Goal: Use online tool/utility: Utilize a website feature to perform a specific function

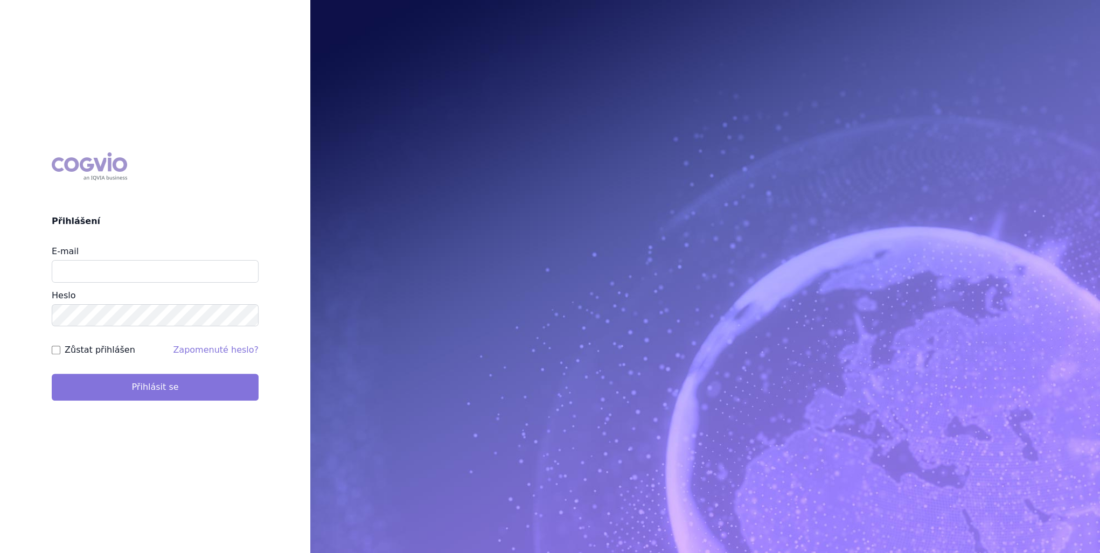
type input "michaela.kucerova@medochemie.com"
click at [164, 386] on button "Přihlásit se" at bounding box center [155, 387] width 207 height 27
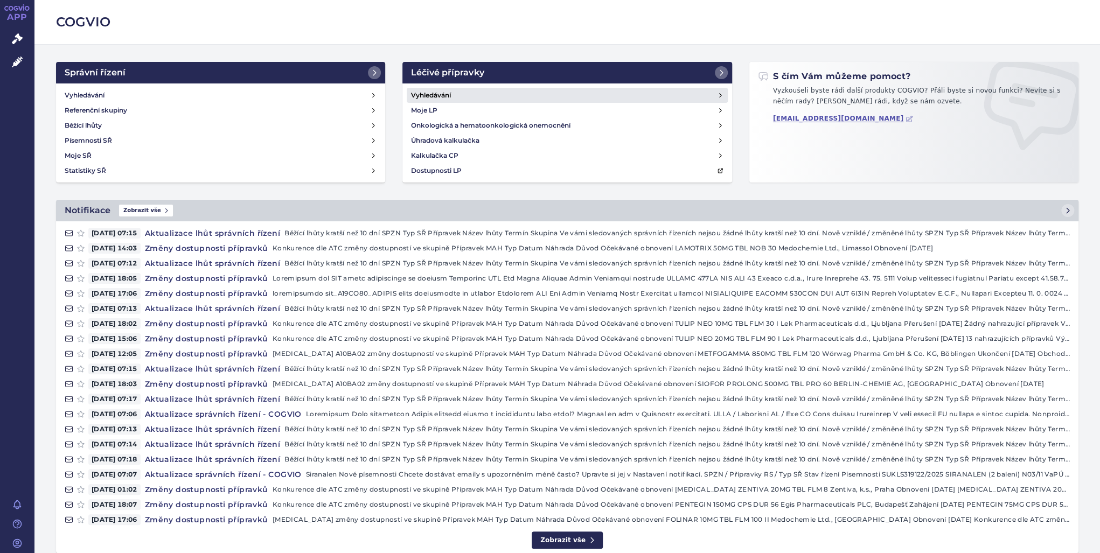
click at [431, 101] on link "Vyhledávání" at bounding box center [567, 95] width 321 height 15
click at [436, 98] on h4 "Vyhledávání" at bounding box center [431, 95] width 40 height 11
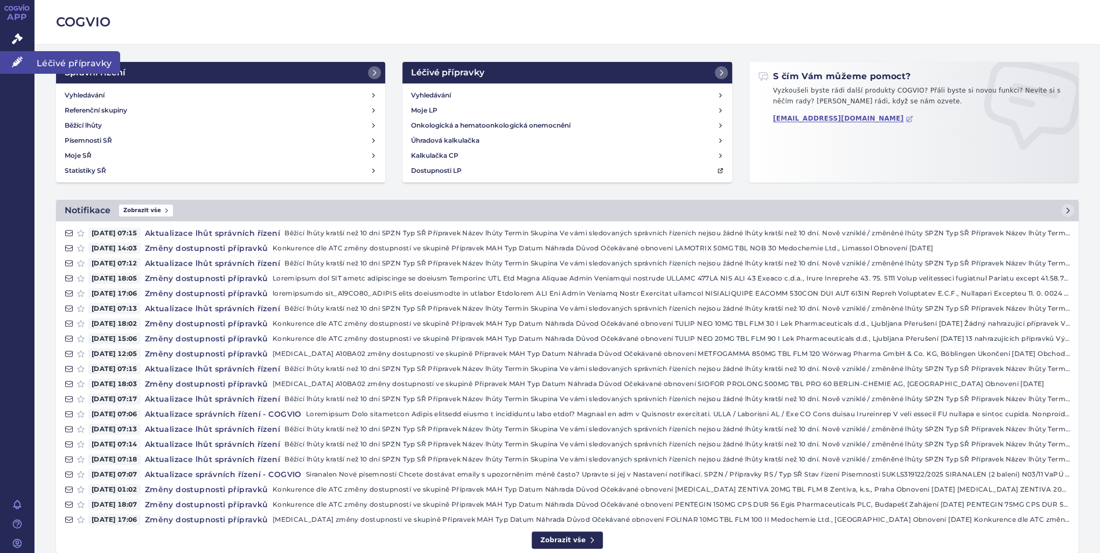
click at [19, 57] on icon at bounding box center [17, 62] width 11 height 11
click at [69, 58] on span "Léčivé přípravky" at bounding box center [77, 62] width 86 height 23
click at [10, 59] on link "Léčivé přípravky" at bounding box center [17, 62] width 34 height 23
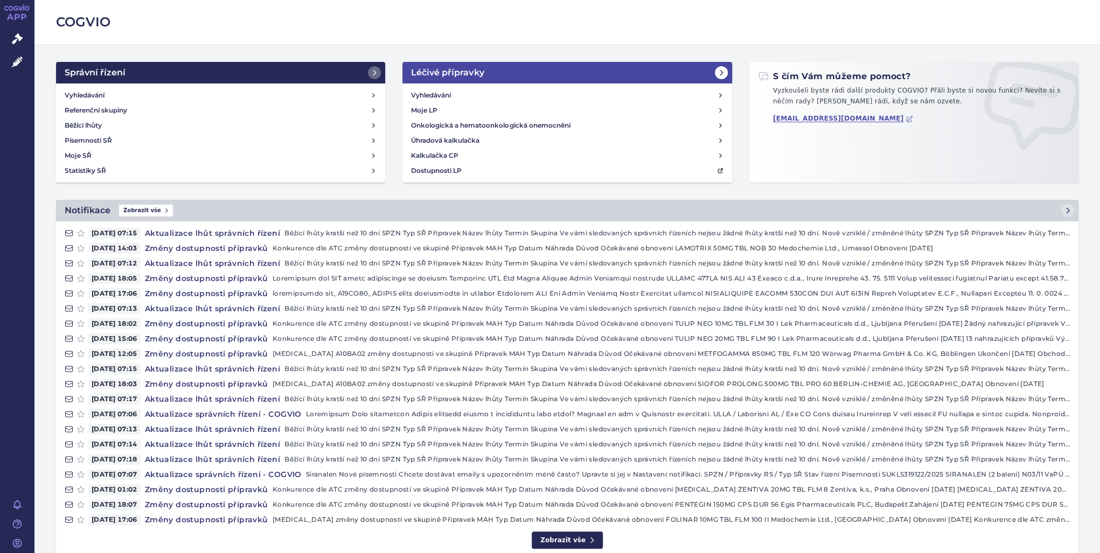
click at [457, 71] on h2 "Léčivé přípravky" at bounding box center [447, 72] width 73 height 13
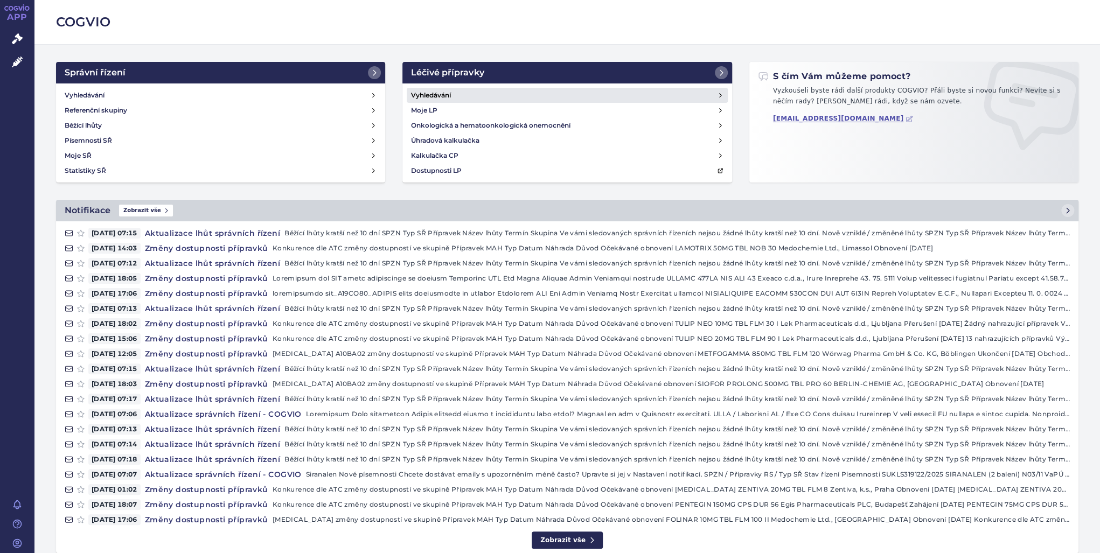
click at [452, 98] on link "Vyhledávání" at bounding box center [567, 95] width 321 height 15
click at [452, 99] on link "Vyhledávání" at bounding box center [567, 95] width 321 height 15
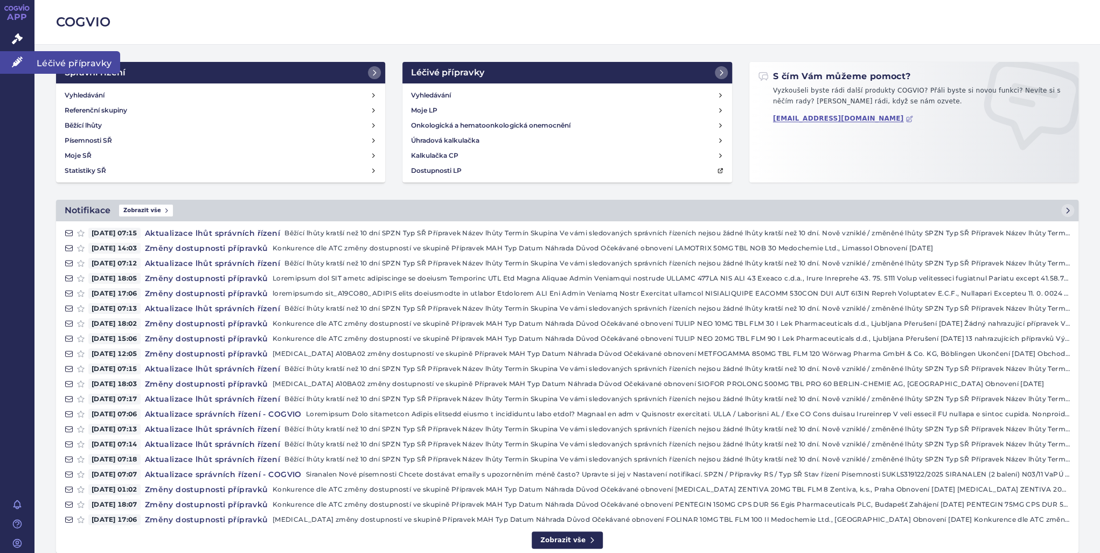
click at [67, 67] on span "Léčivé přípravky" at bounding box center [77, 62] width 86 height 23
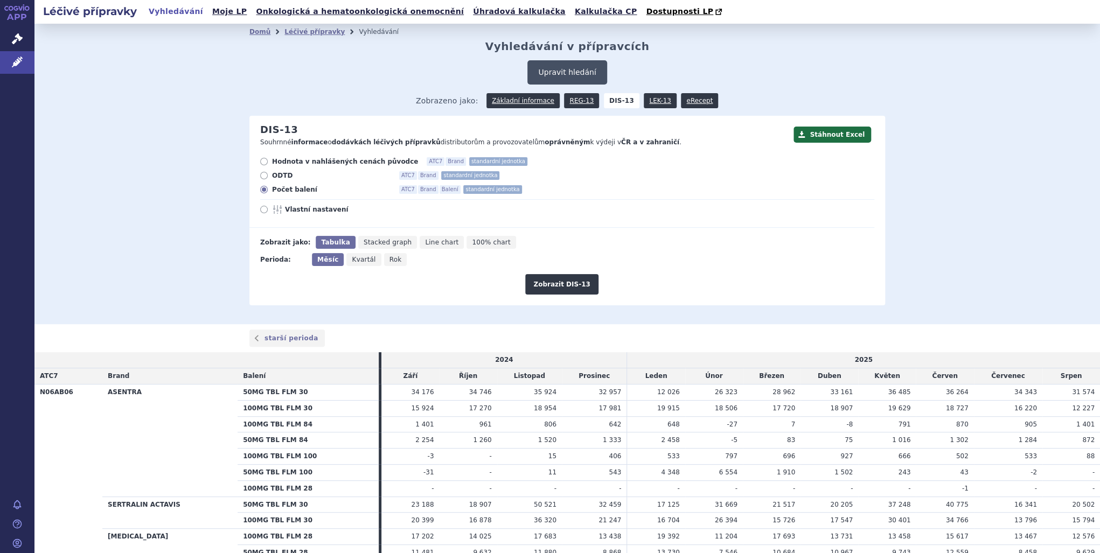
click at [549, 81] on button "Upravit hledání" at bounding box center [567, 72] width 79 height 24
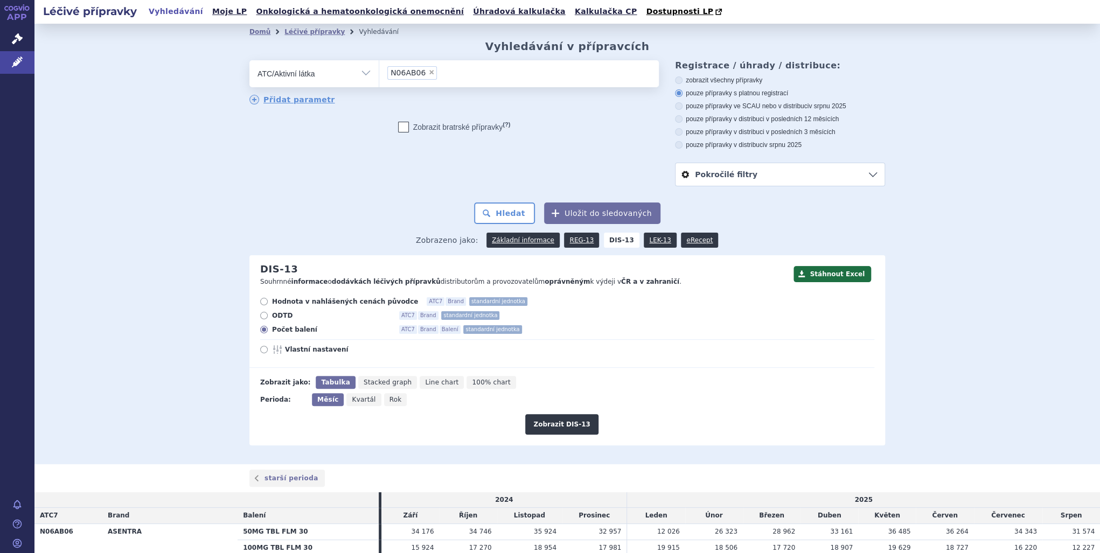
click at [428, 75] on span "×" at bounding box center [431, 72] width 6 height 6
click at [379, 75] on select "N06AB06" at bounding box center [379, 73] width 1 height 27
select select
click at [429, 75] on ul at bounding box center [519, 71] width 280 height 23
click at [379, 75] on select at bounding box center [379, 73] width 1 height 27
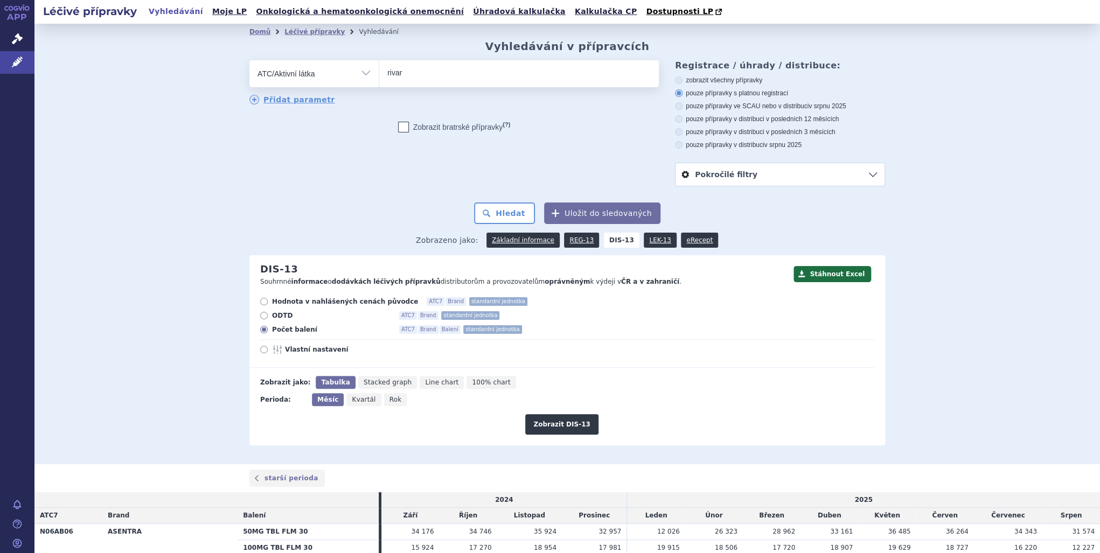
type input "rivaro"
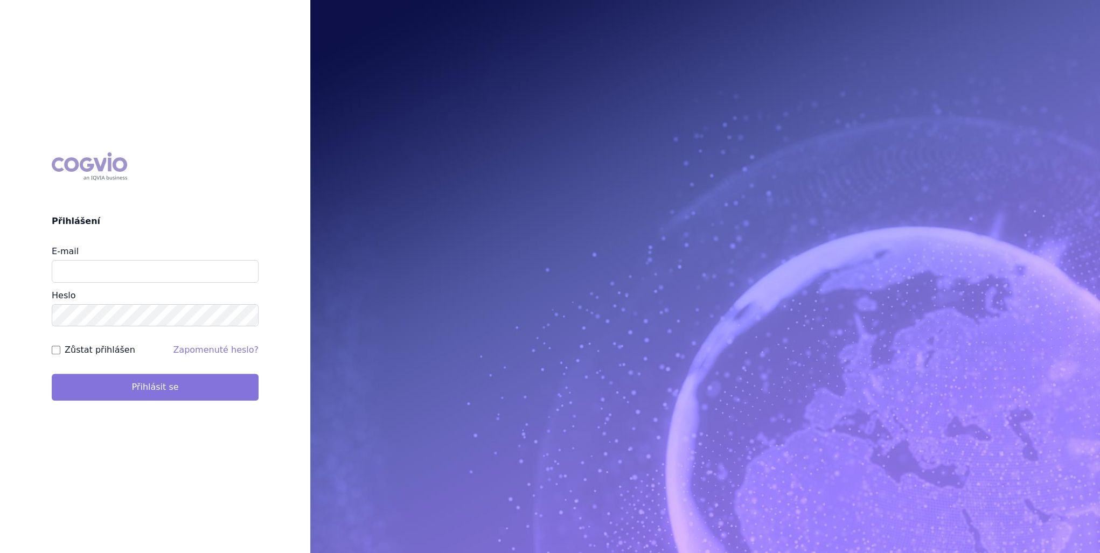
type input "michaela.kucerova@medochemie.com"
click at [155, 393] on button "Přihlásit se" at bounding box center [155, 387] width 207 height 27
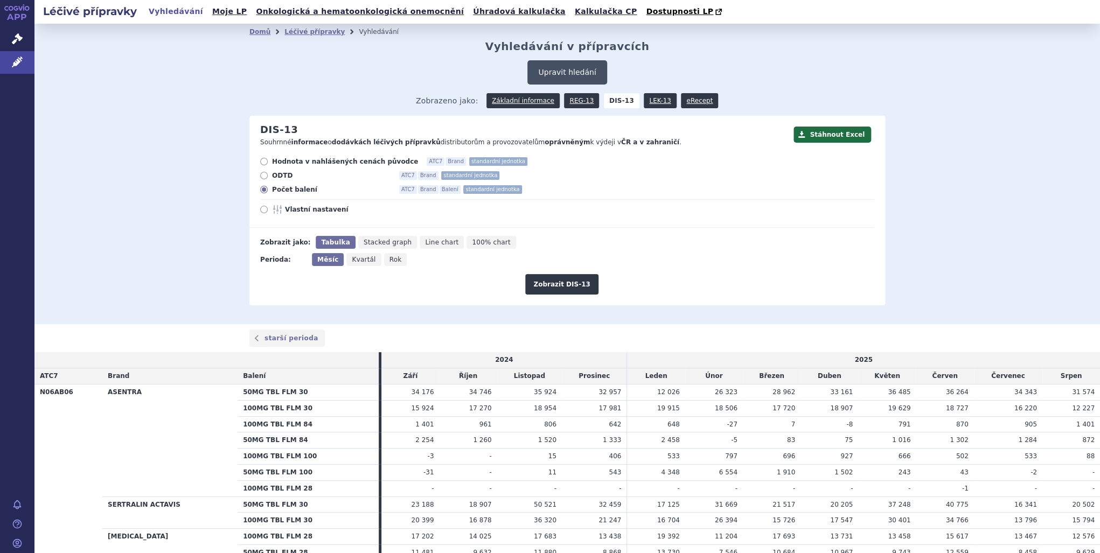
click at [559, 66] on button "Upravit hledání" at bounding box center [567, 72] width 79 height 24
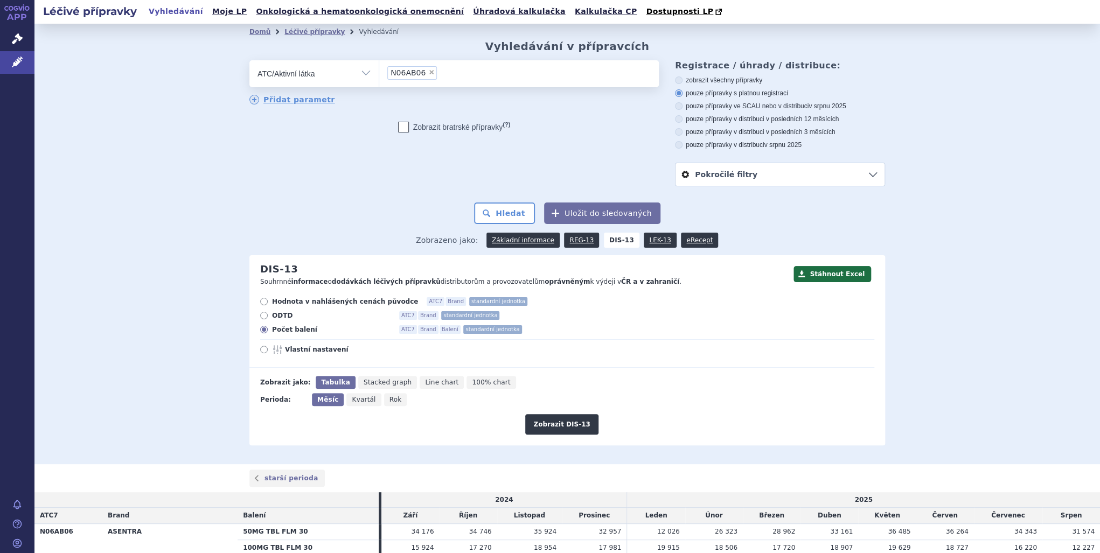
click at [428, 72] on span "×" at bounding box center [431, 72] width 6 height 6
click at [379, 72] on select "N06AB06" at bounding box center [379, 73] width 1 height 27
select select
click at [433, 77] on ul at bounding box center [519, 71] width 280 height 23
click at [379, 77] on select at bounding box center [379, 73] width 1 height 27
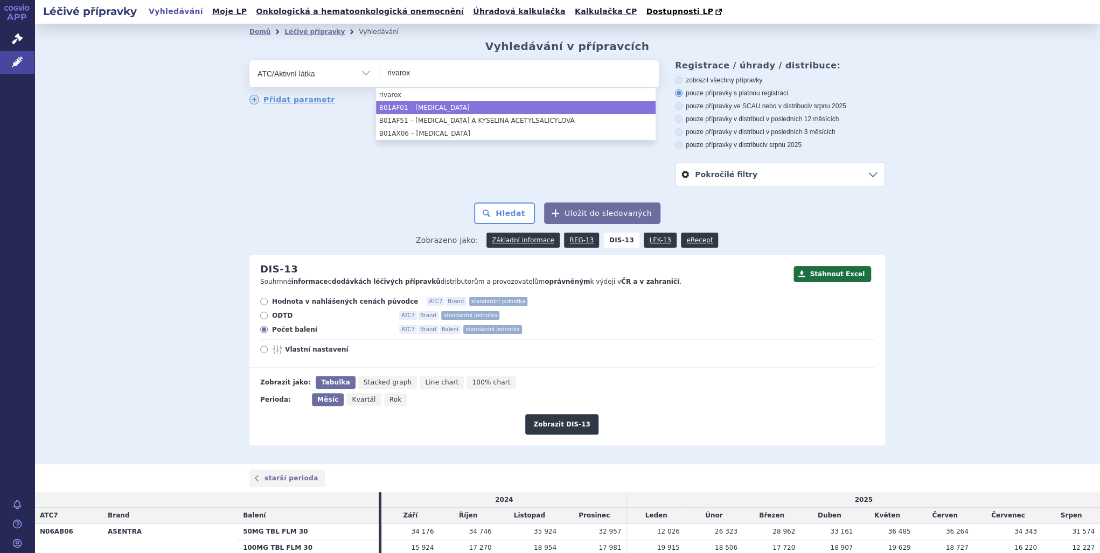
type input "rivarox"
select select "B01AF01"
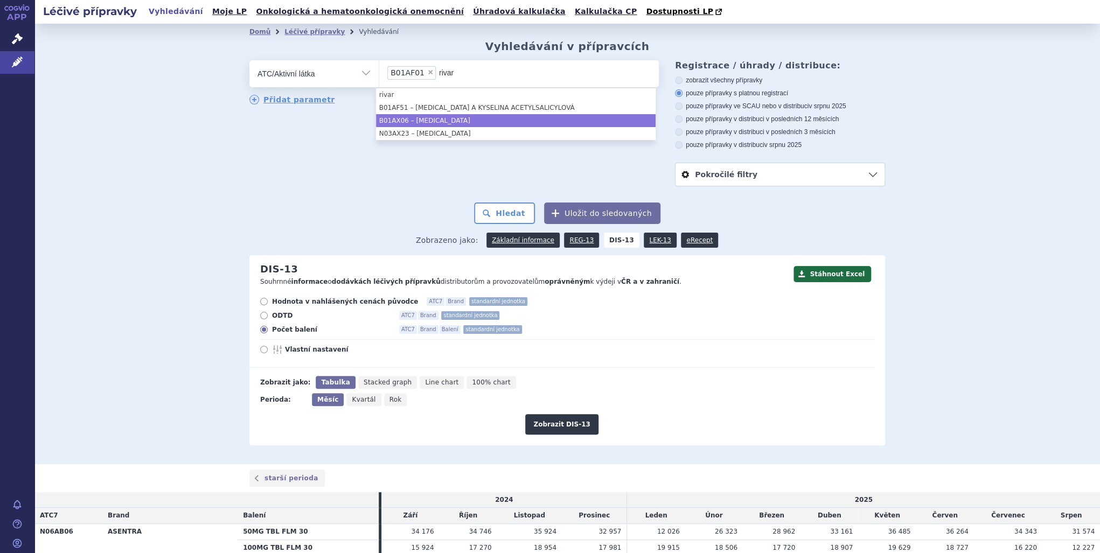
type input "rivar"
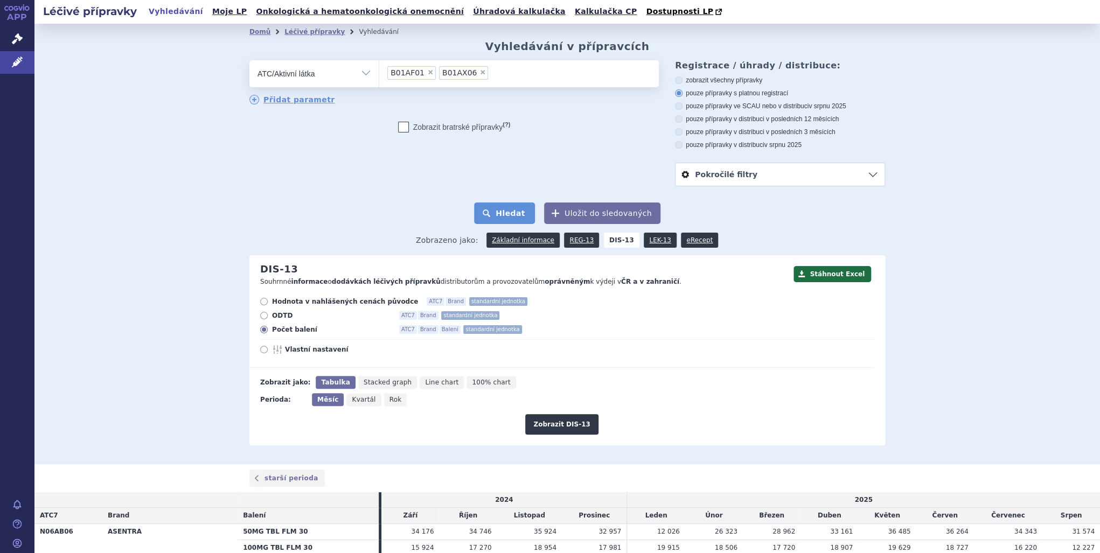
click at [510, 211] on button "Hledat" at bounding box center [504, 214] width 61 height 22
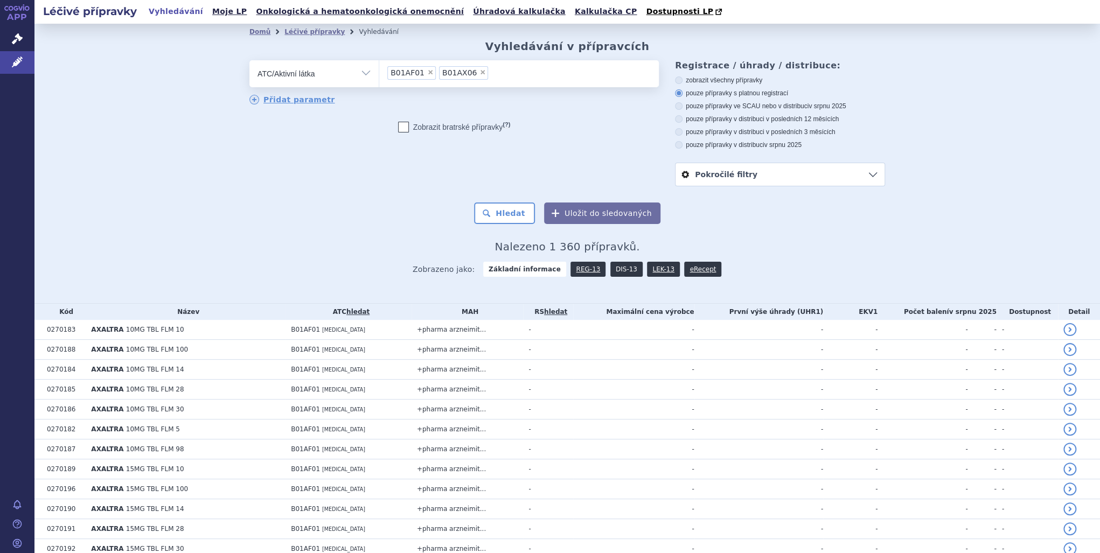
click at [612, 268] on link "DIS-13" at bounding box center [627, 269] width 32 height 15
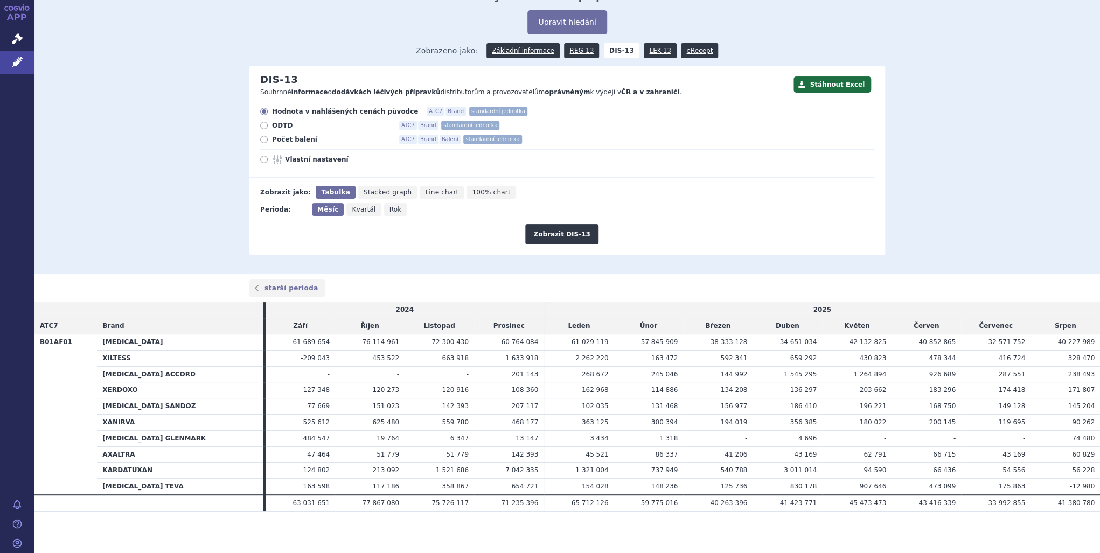
scroll to position [51, 0]
click at [267, 142] on label "Počet balení ATC7 Brand Balení standardní jednotka" at bounding box center [567, 139] width 614 height 9
click at [267, 142] on input "Počet balení ATC7 Brand Balení standardní jednotka" at bounding box center [264, 140] width 7 height 7
radio input "true"
click at [573, 236] on button "Zobrazit DIS-13" at bounding box center [561, 234] width 73 height 20
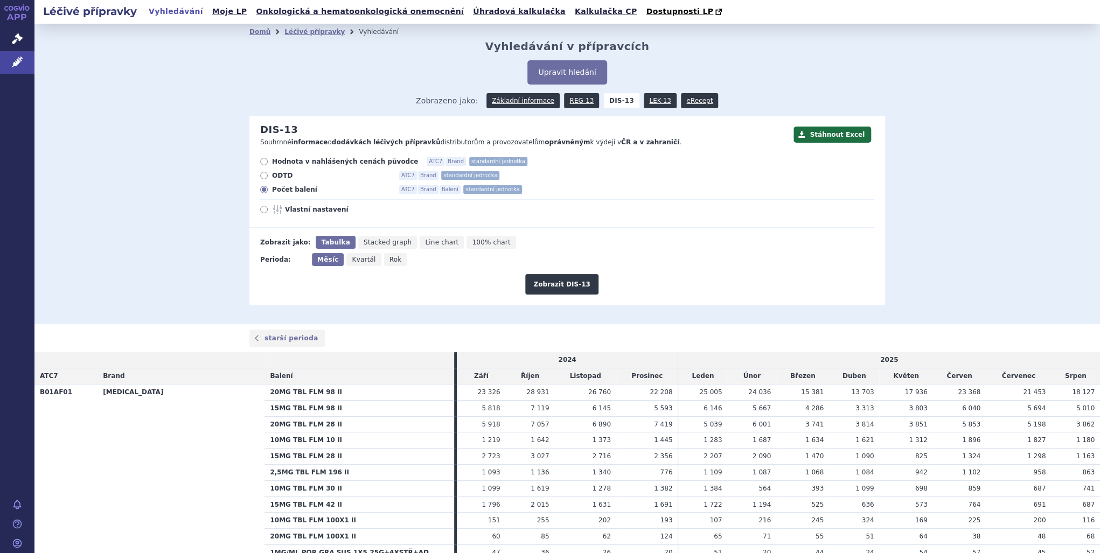
click at [262, 210] on icon at bounding box center [264, 210] width 8 height 8
click at [262, 210] on input "Vlastní nastavení" at bounding box center [264, 210] width 7 height 7
radio input "true"
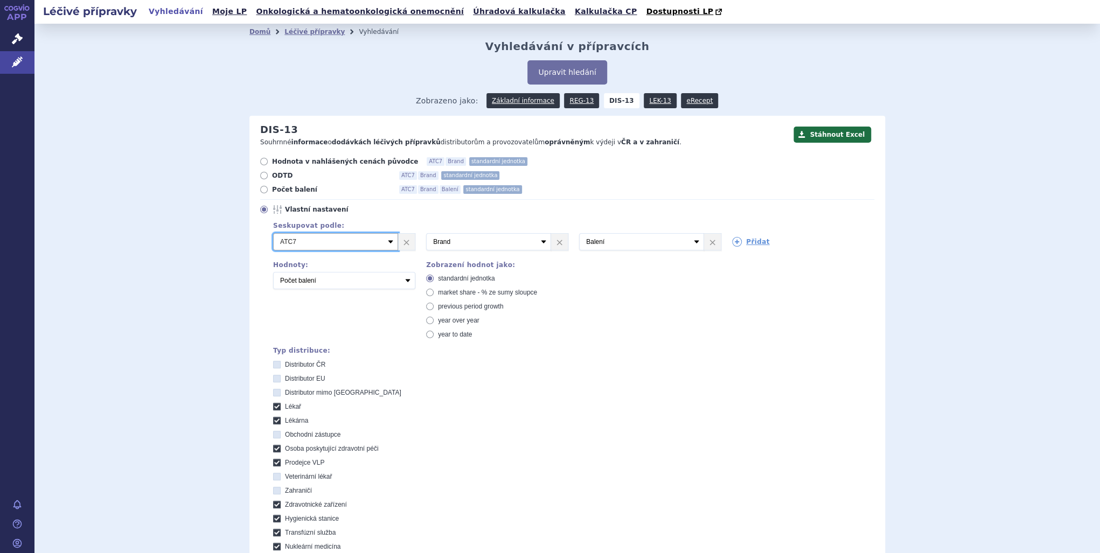
click at [392, 244] on select "Vyberte groupování ATC3 ATC5 ATC7 Brand Balení SÚKL kód MAH VPOIS Referenční sk…" at bounding box center [335, 241] width 125 height 17
select select "brand"
click at [273, 234] on select "Vyberte groupování ATC3 ATC5 ATC7 Brand Balení SÚKL kód MAH VPOIS Referenční sk…" at bounding box center [335, 241] width 125 height 17
click at [539, 243] on select "Vyberte groupování ATC3 ATC5 ATC7 Brand Balení SÚKL kód MAH VPOIS Referenční sk…" at bounding box center [488, 241] width 125 height 17
select select "mah"
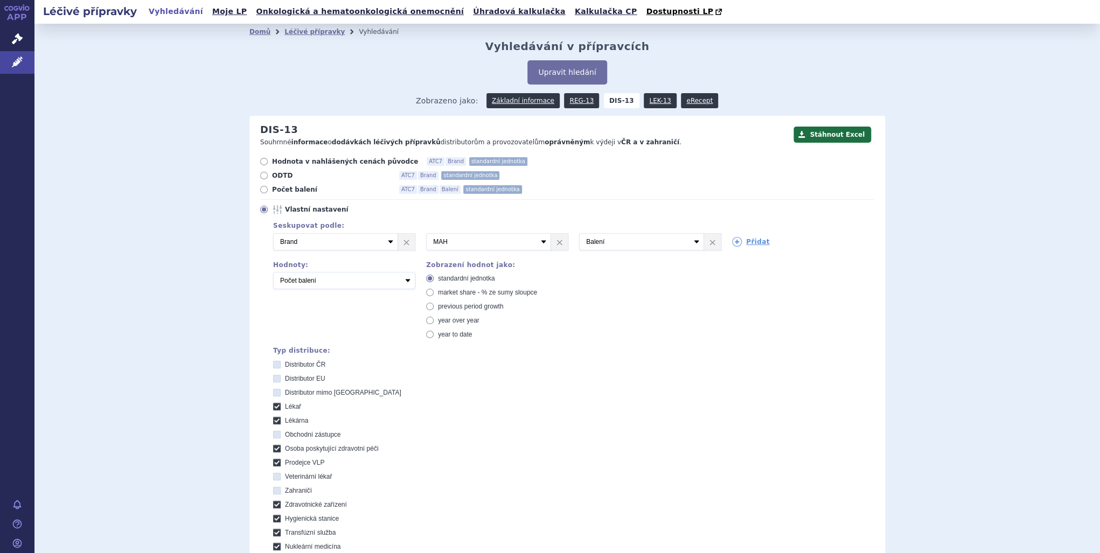
click at [426, 234] on select "Vyberte groupování ATC3 ATC5 ATC7 Brand Balení SÚKL kód MAH VPOIS Referenční sk…" at bounding box center [488, 241] width 125 height 17
click at [732, 242] on icon at bounding box center [737, 242] width 10 height 10
click at [843, 244] on select "Vyberte groupování ATC3 ATC5 ATC7 Brand Balení SÚKL kód MAH VPOIS Referenční sk…" at bounding box center [794, 241] width 125 height 17
click at [608, 378] on label "Distributor EU" at bounding box center [573, 379] width 601 height 9
click at [281, 378] on EU "Distributor EU" at bounding box center [277, 380] width 7 height 7
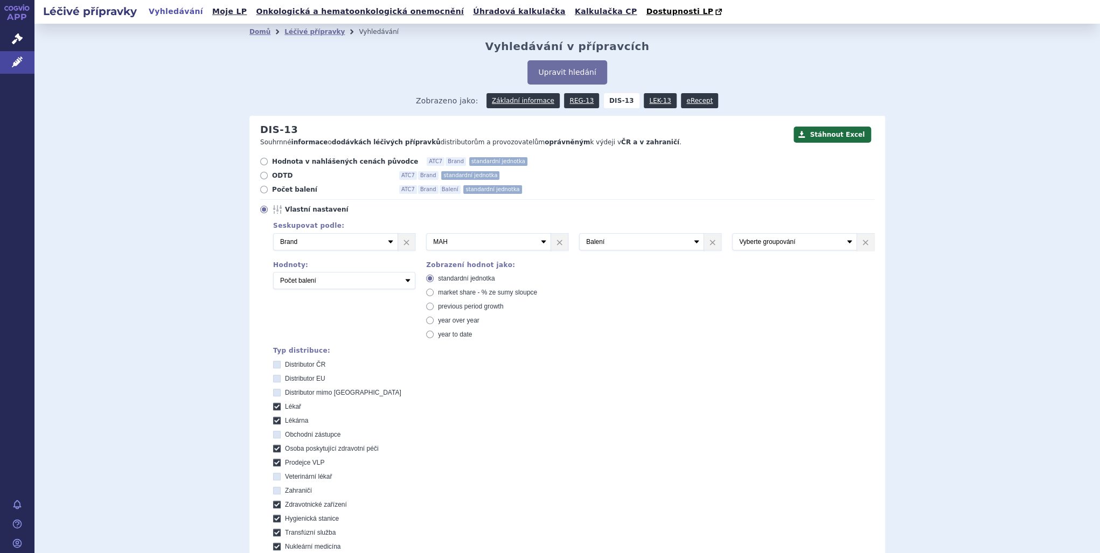
checkbox EU "true"
click at [859, 245] on link "×" at bounding box center [865, 242] width 17 height 16
click at [404, 282] on select "Počet balení Hodnota v nahlášených cenách původce [DIS-13] Hodnota v maximálníc…" at bounding box center [344, 280] width 142 height 17
select select "disExFactoryPrice"
click at [273, 273] on select "Počet balení Hodnota v nahlášených cenách původce [DIS-13] Hodnota v maximálníc…" at bounding box center [344, 280] width 142 height 17
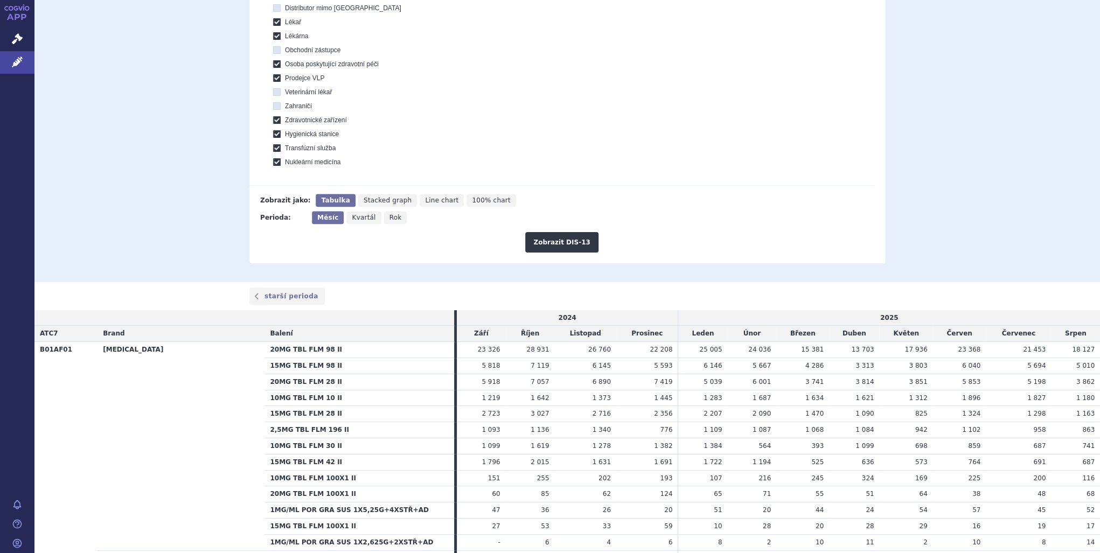
scroll to position [474, 0]
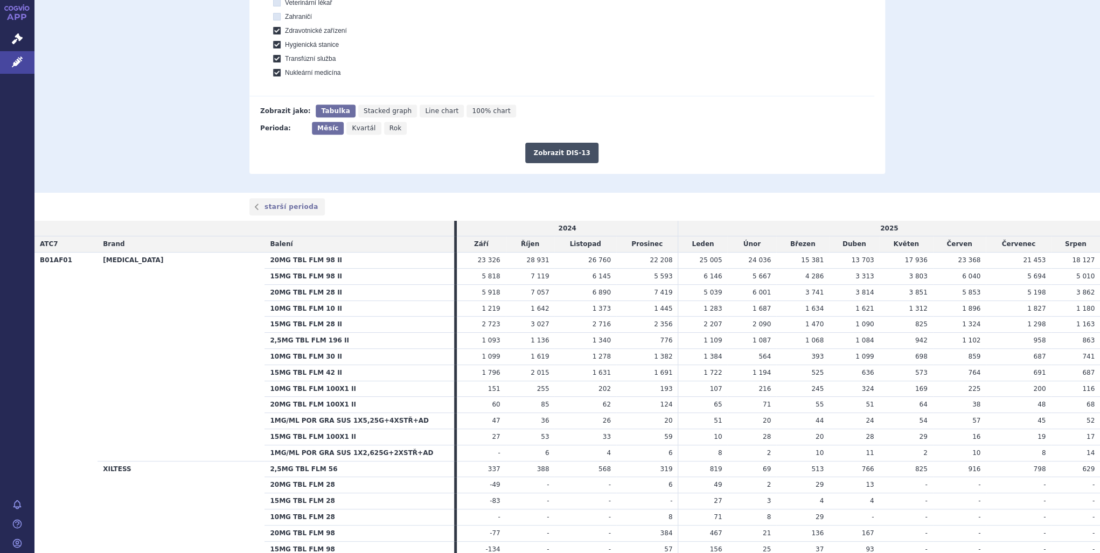
click at [565, 159] on button "Zobrazit DIS-13" at bounding box center [561, 153] width 73 height 20
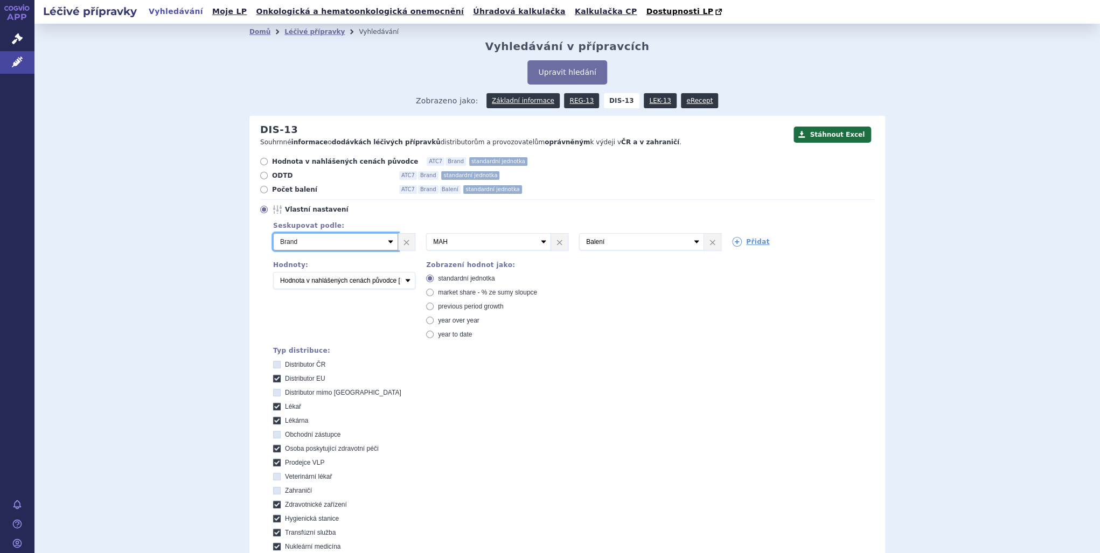
click at [389, 240] on select "Vyberte groupování ATC3 ATC5 ATC7 Brand Balení SÚKL kód MAH VPOIS Referenční sk…" at bounding box center [335, 241] width 125 height 17
select select "package"
click at [273, 234] on select "Vyberte groupování ATC3 ATC5 ATC7 Brand Balení SÚKL kód MAH VPOIS Referenční sk…" at bounding box center [335, 241] width 125 height 17
click at [541, 245] on select "Vyberte groupování ATC3 ATC5 ATC7 Brand Balení SÚKL kód MAH VPOIS Referenční sk…" at bounding box center [488, 241] width 125 height 17
select select "brand"
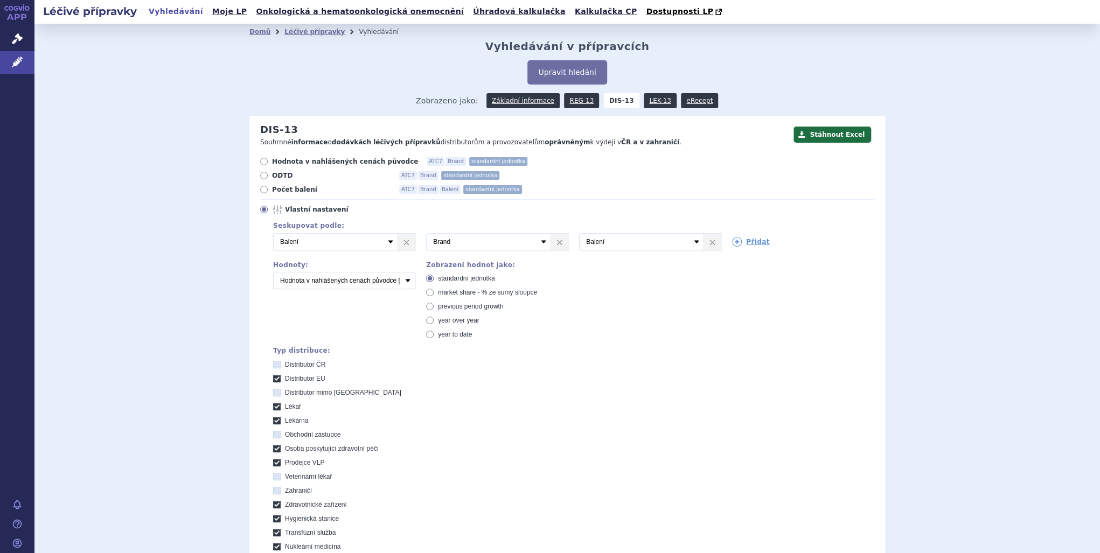
click at [426, 234] on select "Vyberte groupování ATC3 ATC5 ATC7 Brand Balení SÚKL kód MAH VPOIS Referenční sk…" at bounding box center [488, 241] width 125 height 17
click at [691, 244] on select "Vyberte groupování ATC3 ATC5 ATC7 Brand Balení SÚKL kód MAH VPOIS Referenční sk…" at bounding box center [641, 241] width 125 height 17
select select "mah"
click at [579, 234] on select "Vyberte groupování ATC3 ATC5 ATC7 Brand Balení SÚKL kód MAH VPOIS Referenční sk…" at bounding box center [641, 241] width 125 height 17
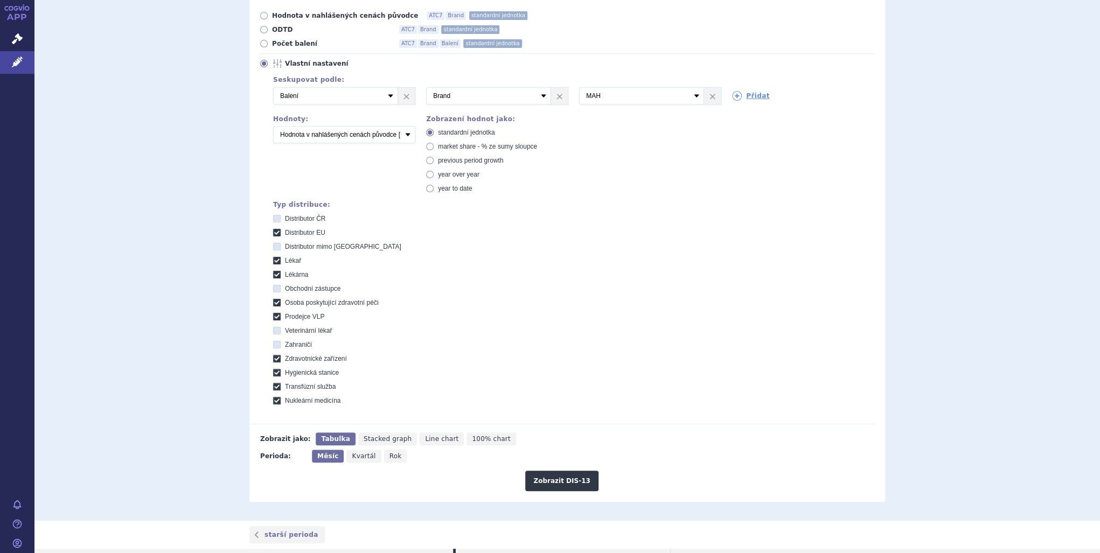
scroll to position [216, 0]
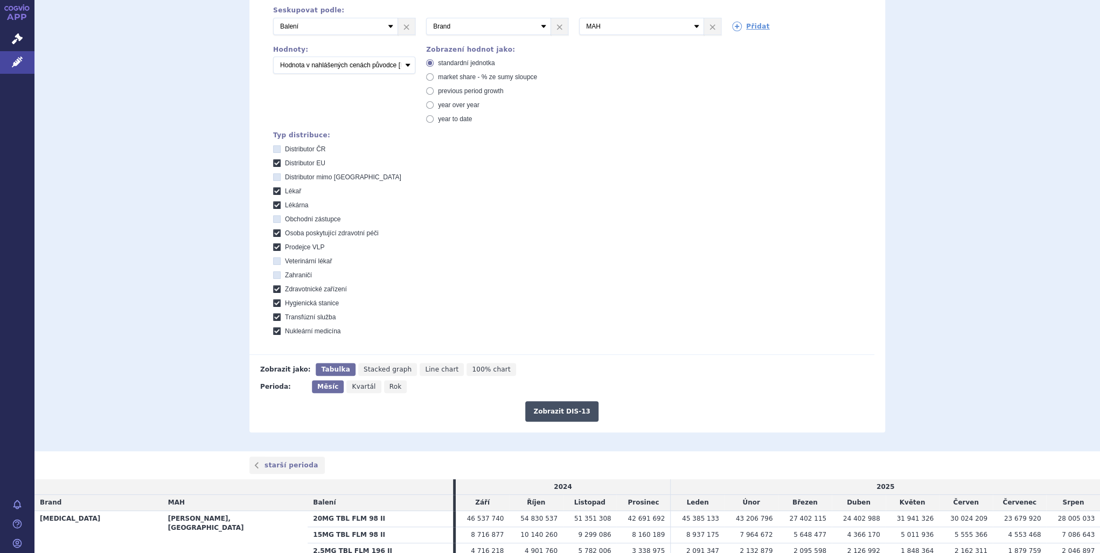
click at [572, 412] on button "Zobrazit DIS-13" at bounding box center [561, 411] width 73 height 20
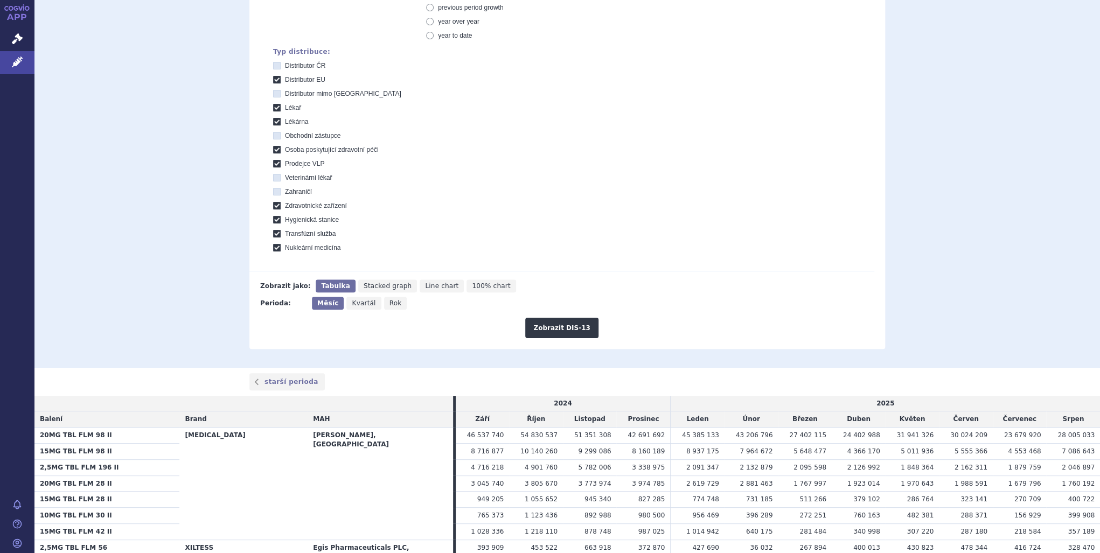
scroll to position [216, 0]
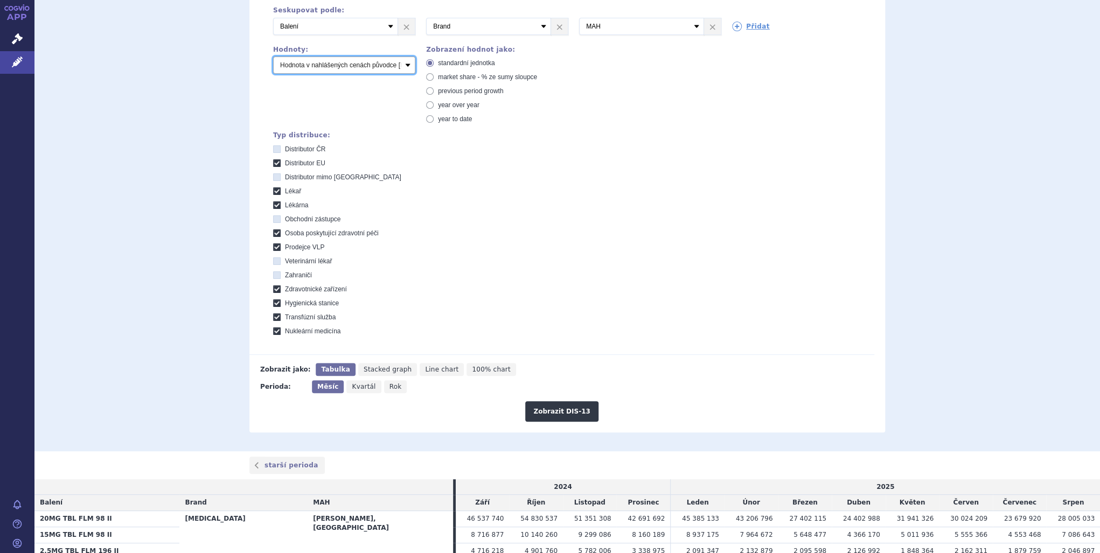
click at [404, 66] on select "Počet balení Hodnota v nahlášených cenách původce [DIS-13] Hodnota v maximálníc…" at bounding box center [344, 65] width 142 height 17
select select "packages"
click at [273, 57] on select "Počet balení Hodnota v nahlášených cenách původce [DIS-13] Hodnota v maximálníc…" at bounding box center [344, 65] width 142 height 17
click at [562, 407] on button "Zobrazit DIS-13" at bounding box center [561, 411] width 73 height 20
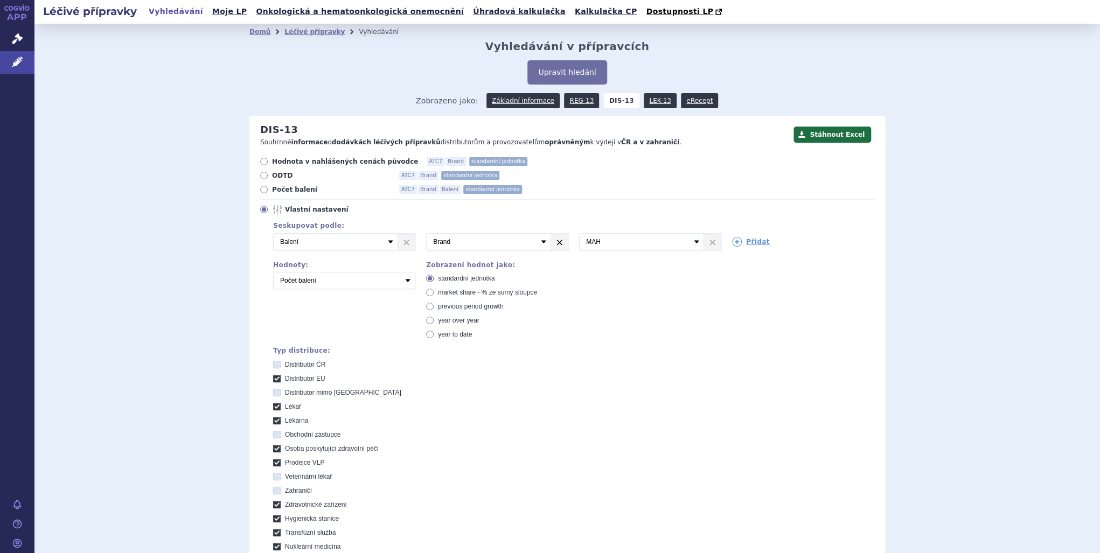
click at [560, 246] on link "×" at bounding box center [559, 242] width 17 height 16
click at [557, 245] on link "×" at bounding box center [559, 242] width 17 height 16
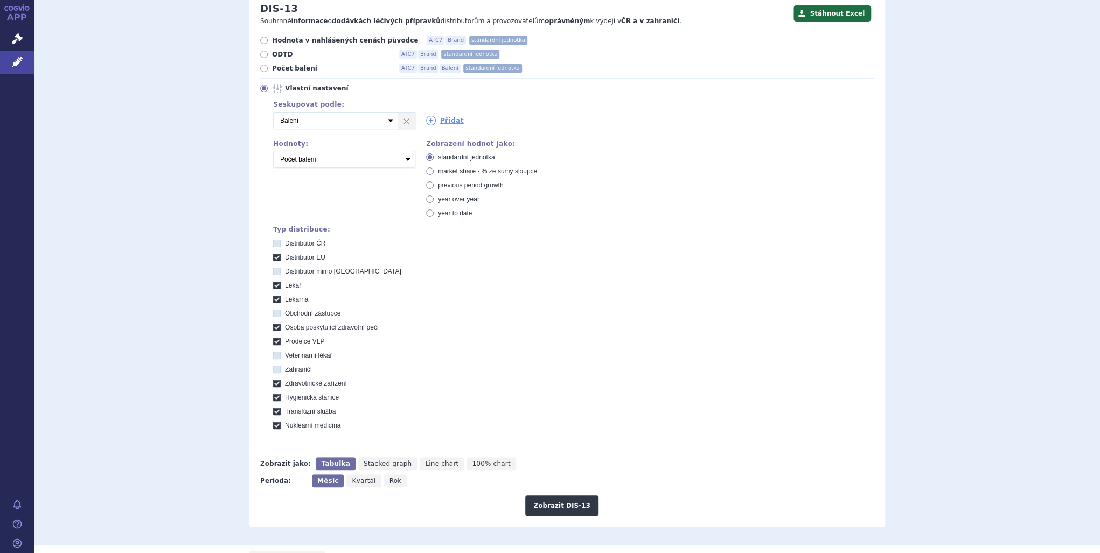
scroll to position [259, 0]
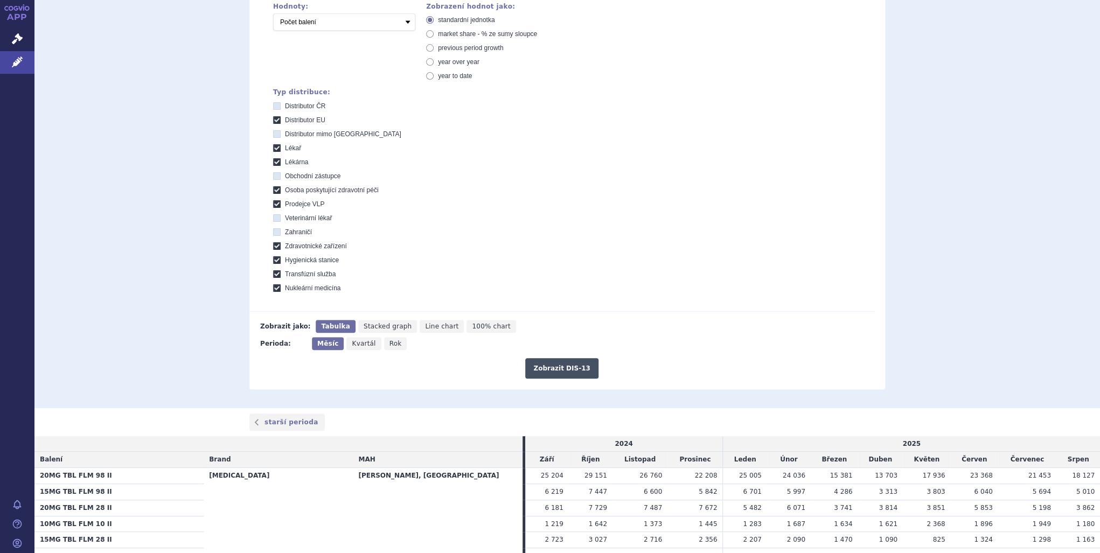
click at [567, 366] on button "Zobrazit DIS-13" at bounding box center [561, 368] width 73 height 20
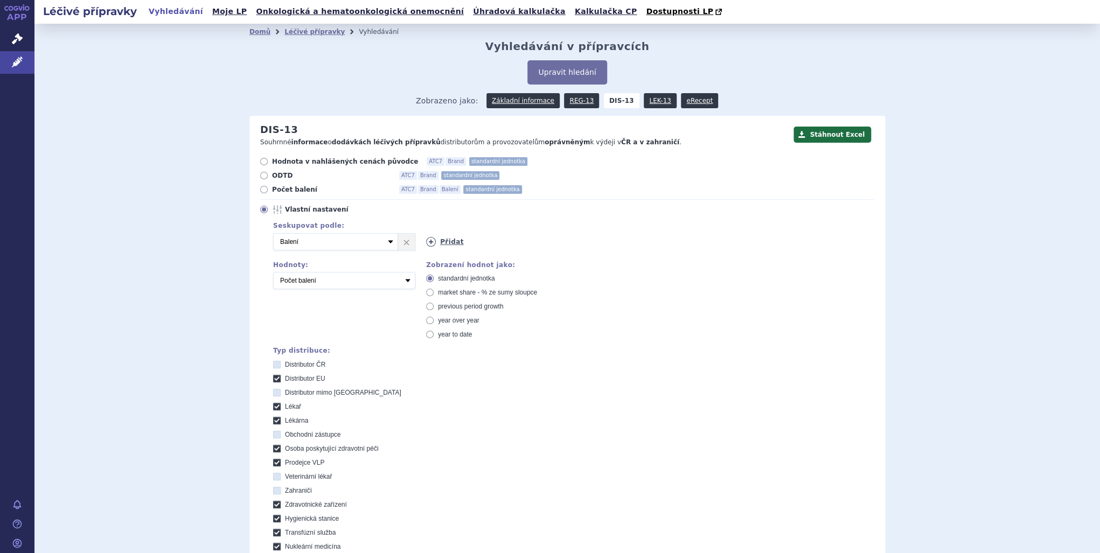
click at [431, 242] on icon at bounding box center [431, 242] width 10 height 10
click at [538, 242] on select "Vyberte groupování ATC3 ATC5 ATC7 Brand Balení SÚKL kód MAH VPOIS Referenční sk…" at bounding box center [488, 241] width 125 height 17
select select "brand"
click at [426, 234] on select "Vyberte groupování ATC3 ATC5 ATC7 Brand Balení SÚKL kód MAH VPOIS Referenční sk…" at bounding box center [488, 241] width 125 height 17
click at [627, 300] on div "Seskupovat podle: 1 Vyberte groupování ATC3 ATC5 ATC7 Brand Balení SÚKL kód MAH…" at bounding box center [567, 384] width 614 height 331
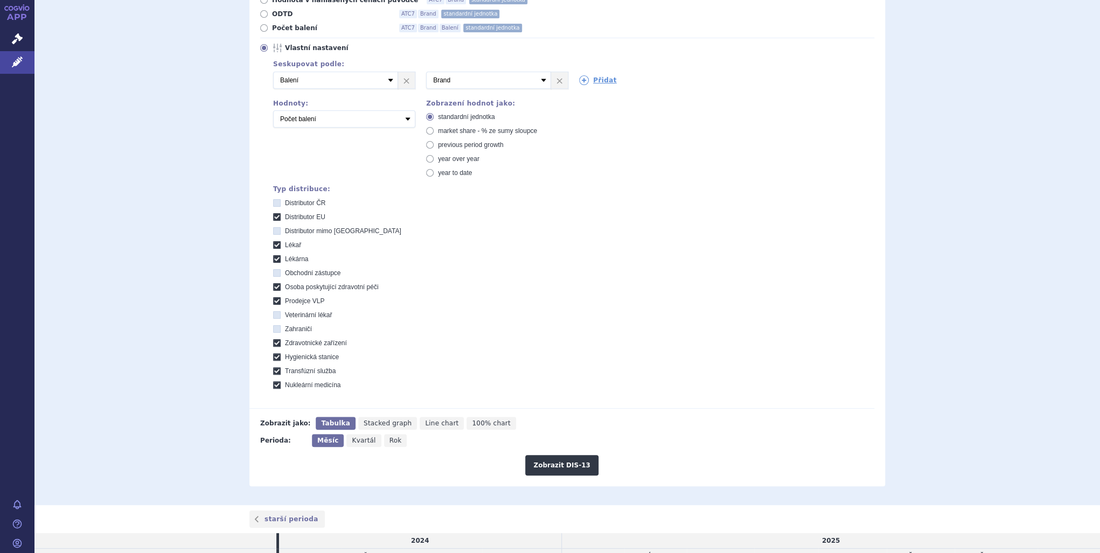
scroll to position [216, 0]
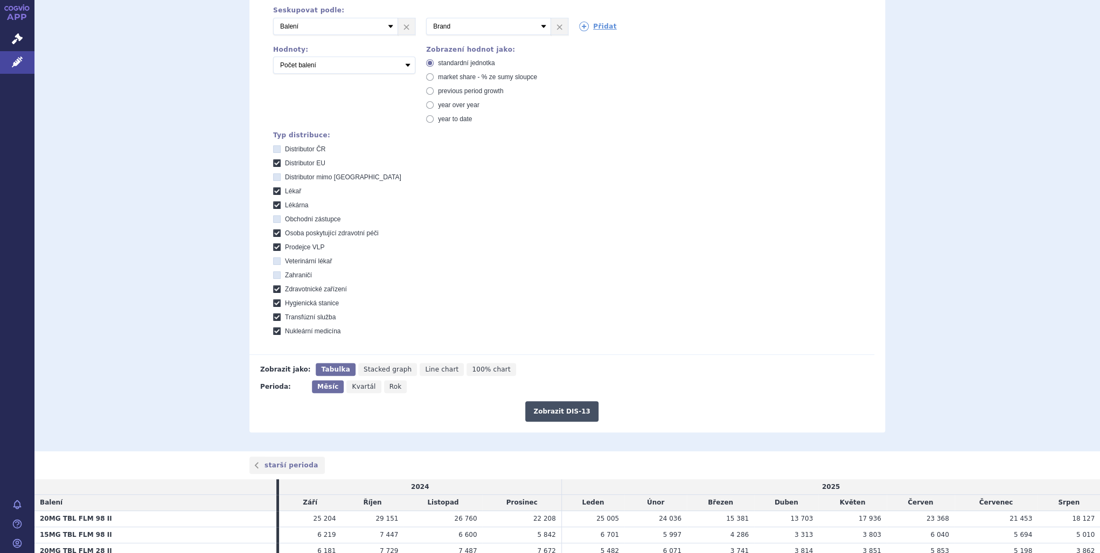
click at [571, 413] on button "Zobrazit DIS-13" at bounding box center [561, 411] width 73 height 20
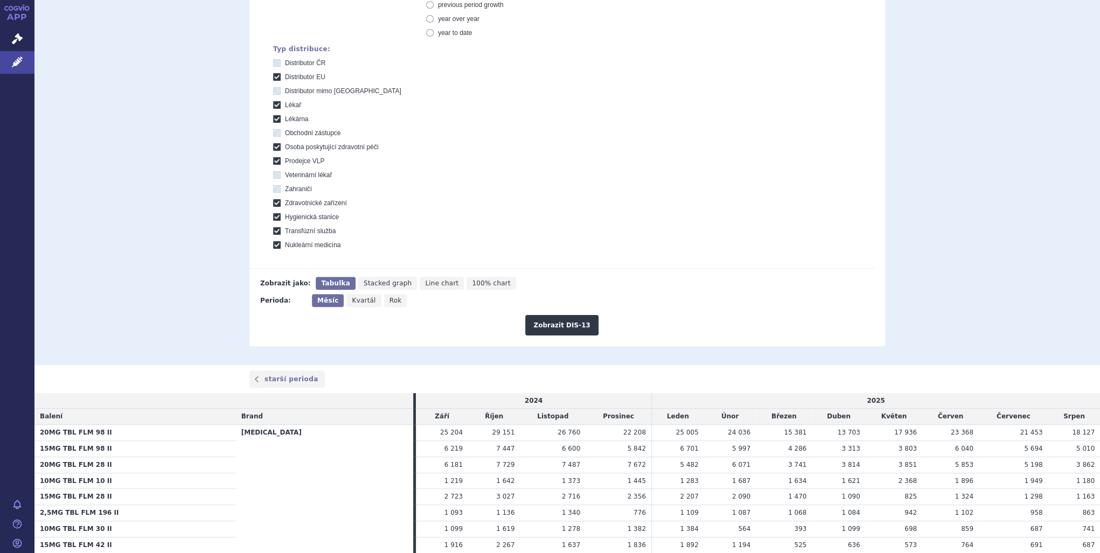
scroll to position [86, 0]
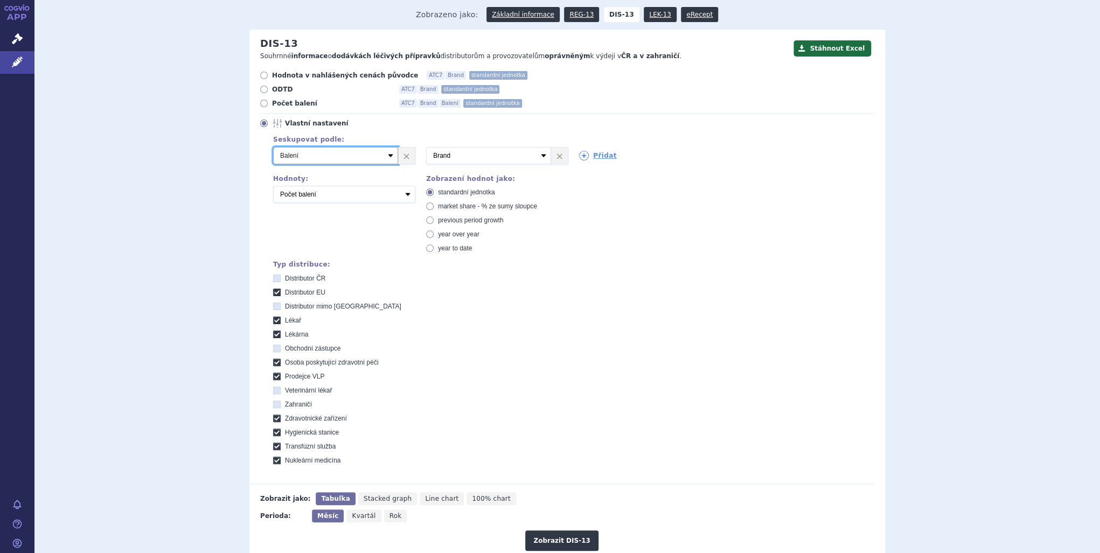
click at [387, 157] on select "Vyberte groupování ATC3 ATC5 ATC7 Brand Balení SÚKL kód MAH VPOIS Referenční sk…" at bounding box center [335, 155] width 125 height 17
select select "brand"
click at [273, 148] on select "Vyberte groupování ATC3 ATC5 ATC7 Brand Balení SÚKL kód MAH VPOIS Referenční sk…" at bounding box center [335, 155] width 125 height 17
click at [541, 155] on select "Vyberte groupování ATC3 ATC5 ATC7 Brand Balení SÚKL kód MAH VPOIS Referenční sk…" at bounding box center [488, 155] width 125 height 17
select select "package"
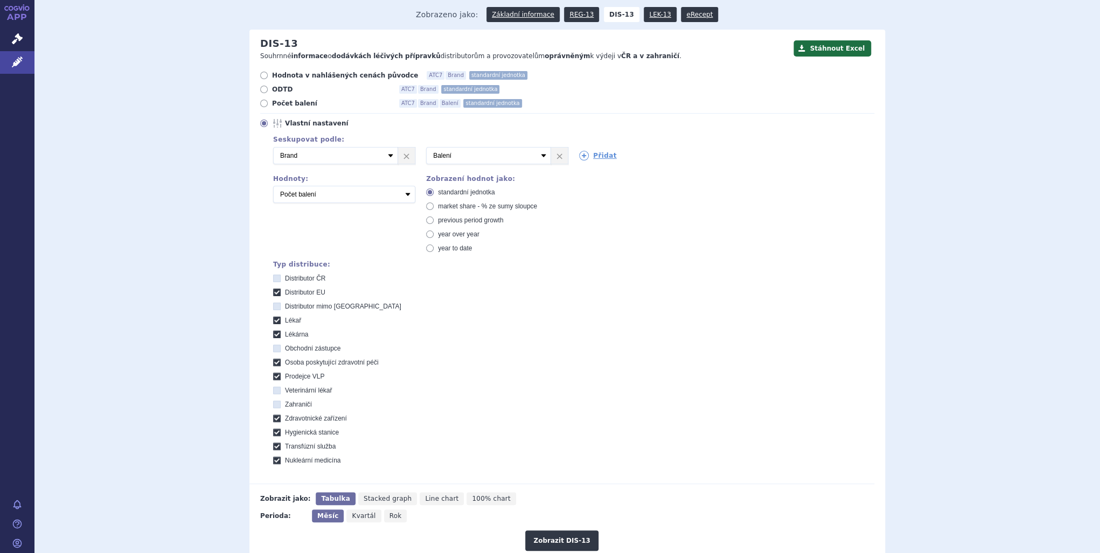
click at [426, 148] on select "Vyberte groupování ATC3 ATC5 ATC7 Brand Balení SÚKL kód MAH VPOIS Referenční sk…" at bounding box center [488, 155] width 125 height 17
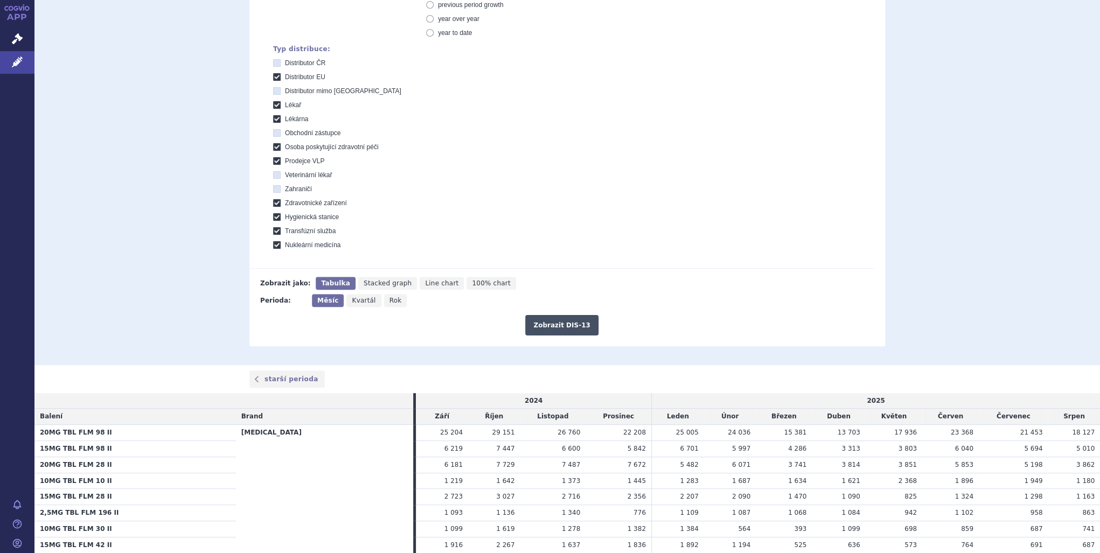
click at [549, 322] on button "Zobrazit DIS-13" at bounding box center [561, 325] width 73 height 20
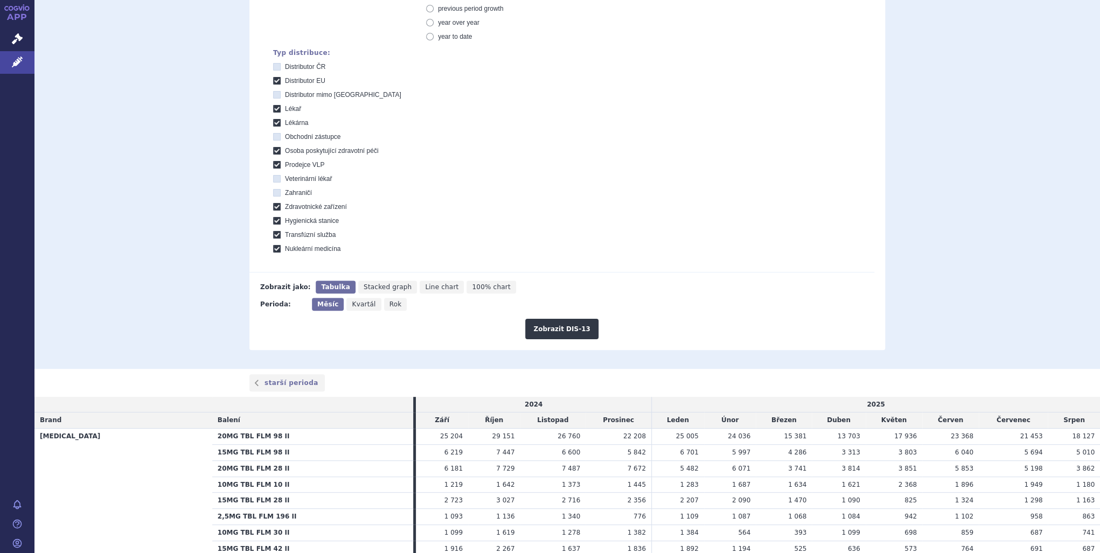
scroll to position [431, 0]
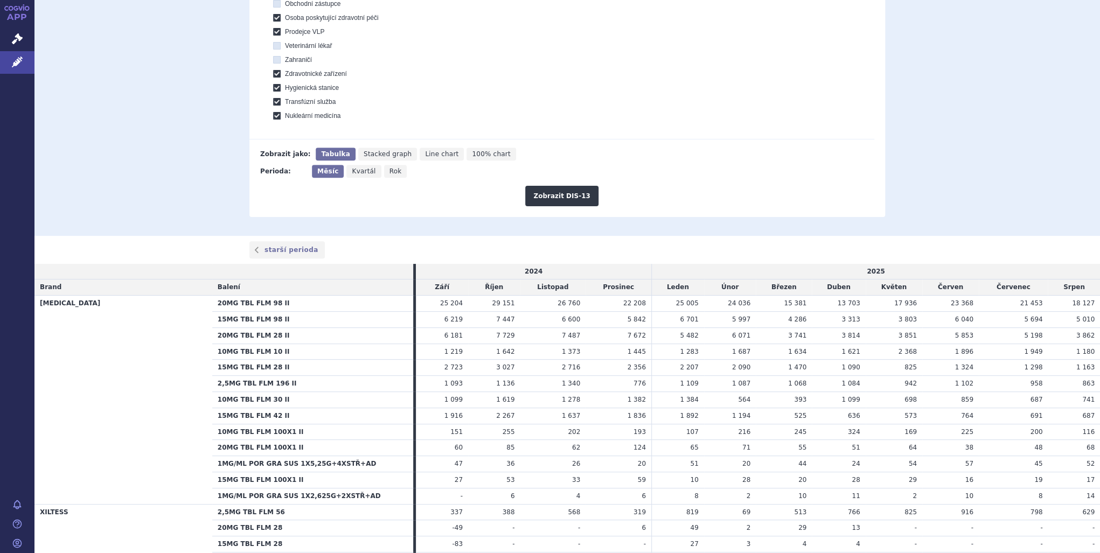
click at [389, 177] on icon "Rok" at bounding box center [395, 171] width 23 height 13
click at [389, 172] on input "Rok" at bounding box center [387, 168] width 7 height 7
radio input "true"
click at [550, 199] on button "Zobrazit DIS-13" at bounding box center [561, 196] width 73 height 20
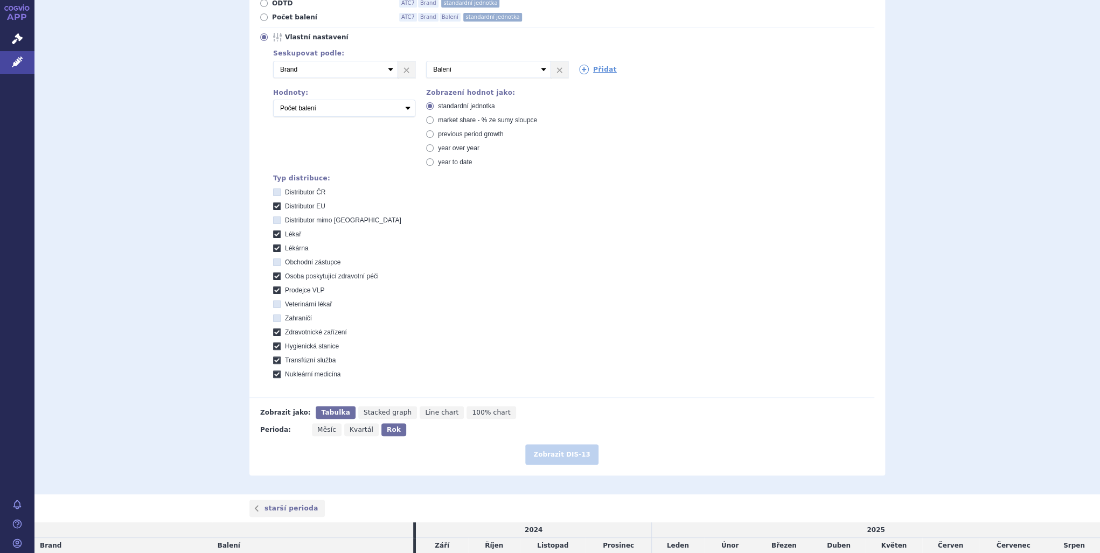
scroll to position [54, 0]
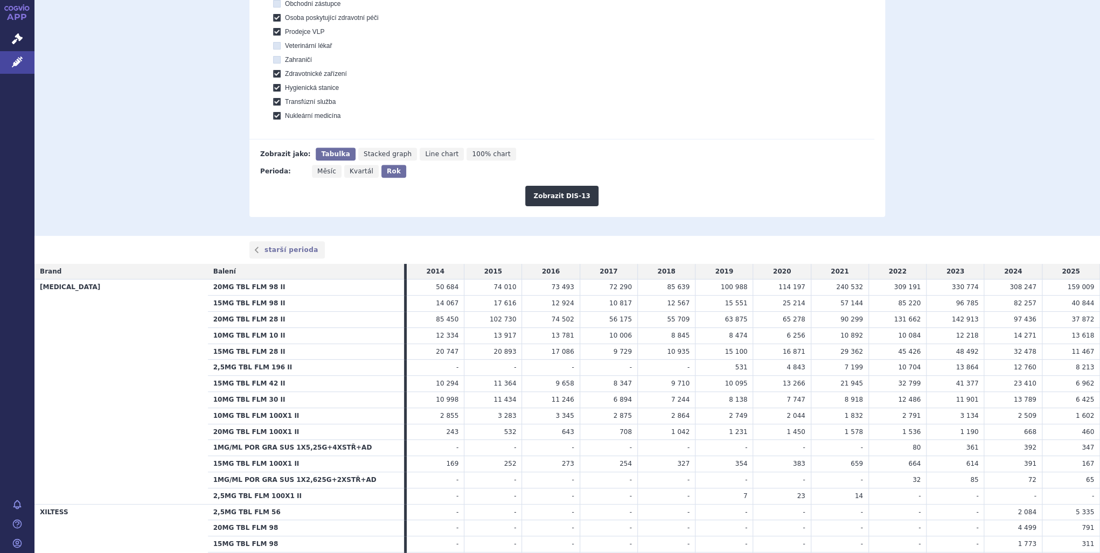
scroll to position [172, 0]
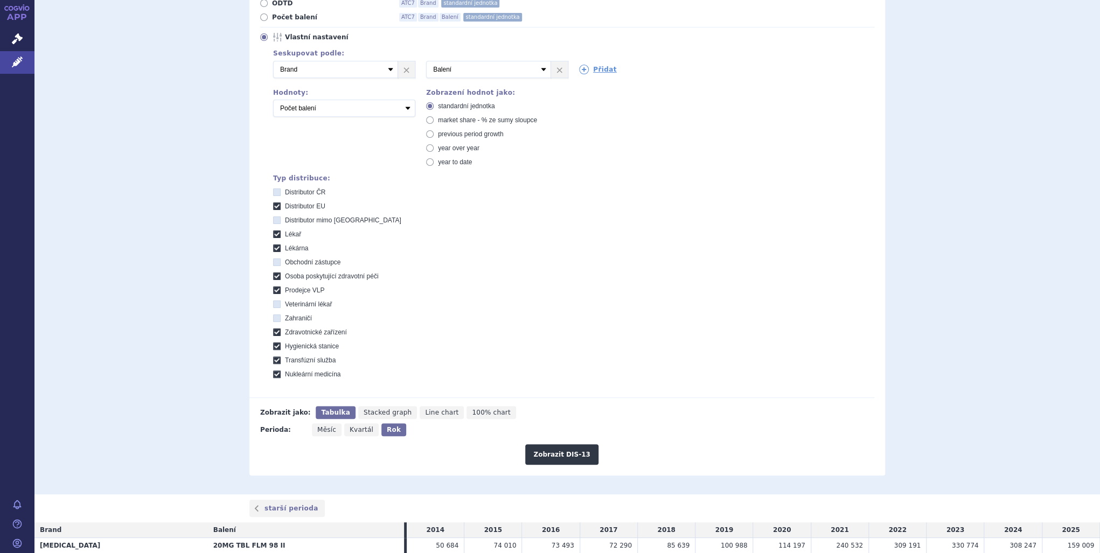
click at [321, 432] on span "Měsíc" at bounding box center [326, 430] width 19 height 8
click at [319, 431] on input "Měsíc" at bounding box center [315, 427] width 7 height 7
radio input "true"
click at [358, 432] on span "Kvartál" at bounding box center [364, 430] width 24 height 8
click at [353, 431] on input "Kvartál" at bounding box center [349, 427] width 7 height 7
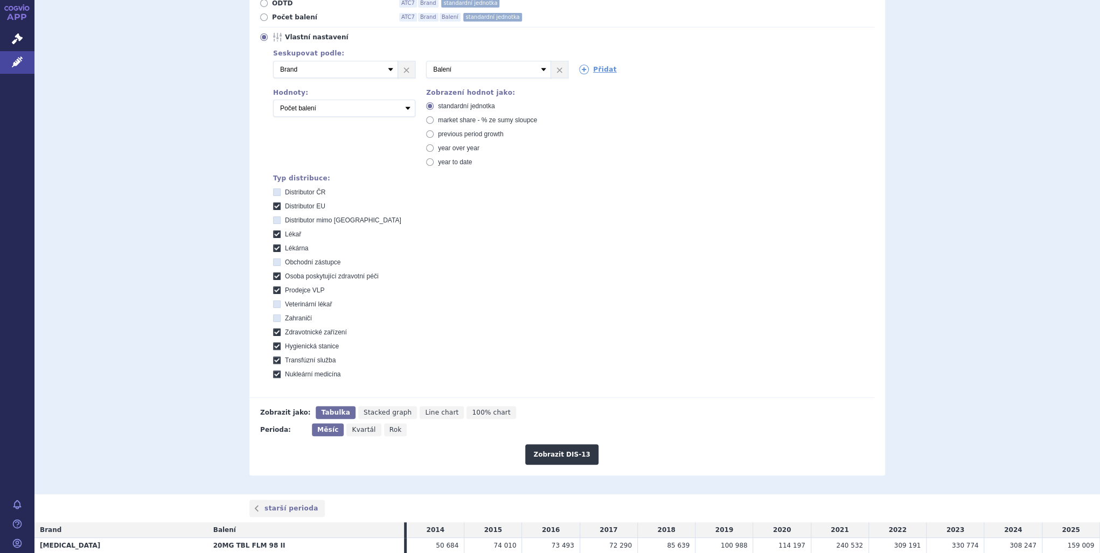
radio input "true"
click at [573, 460] on button "Zobrazit DIS-13" at bounding box center [561, 455] width 73 height 20
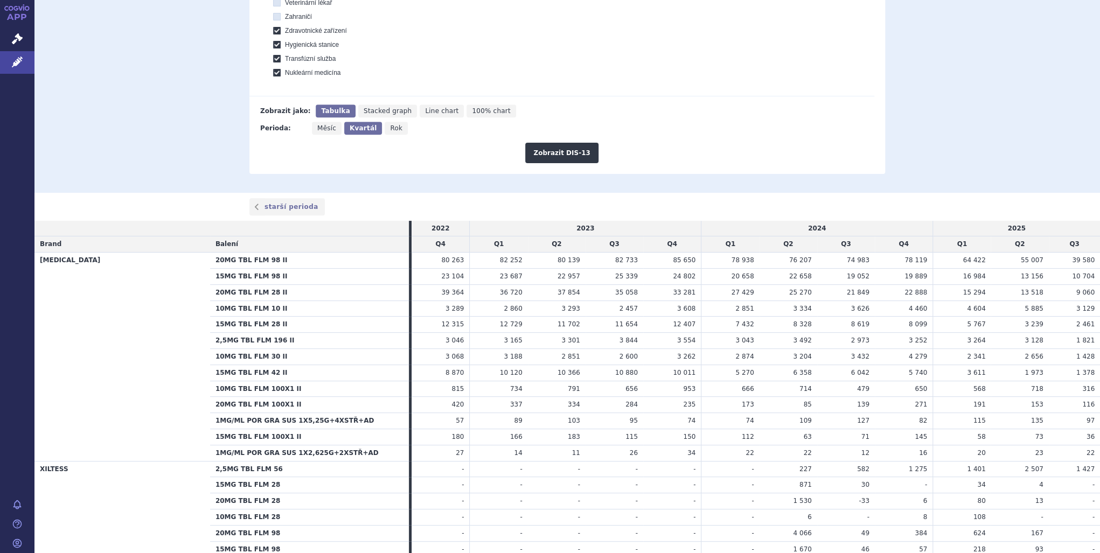
scroll to position [345, 0]
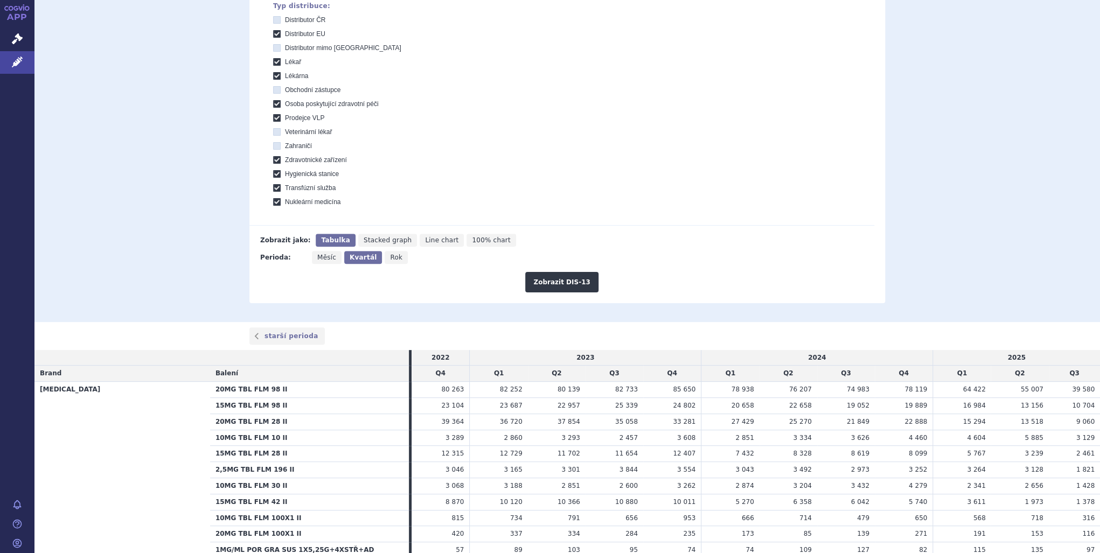
drag, startPoint x: 323, startPoint y: 259, endPoint x: 369, endPoint y: 254, distance: 46.0
click at [323, 259] on span "Měsíc" at bounding box center [326, 258] width 19 height 8
click at [319, 258] on input "Měsíc" at bounding box center [315, 254] width 7 height 7
radio input "true"
click at [566, 285] on button "Zobrazit DIS-13" at bounding box center [561, 282] width 73 height 20
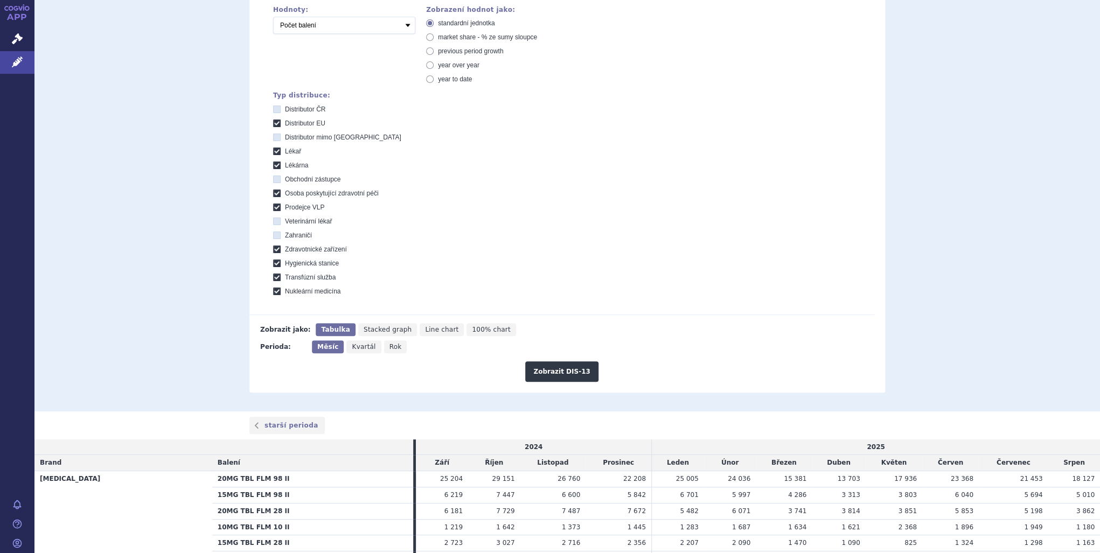
scroll to position [259, 0]
click at [390, 343] on span "Rok" at bounding box center [396, 344] width 12 height 8
click at [384, 343] on input "Rok" at bounding box center [387, 340] width 7 height 7
radio input "true"
click at [548, 368] on button "Zobrazit DIS-13" at bounding box center [561, 368] width 73 height 20
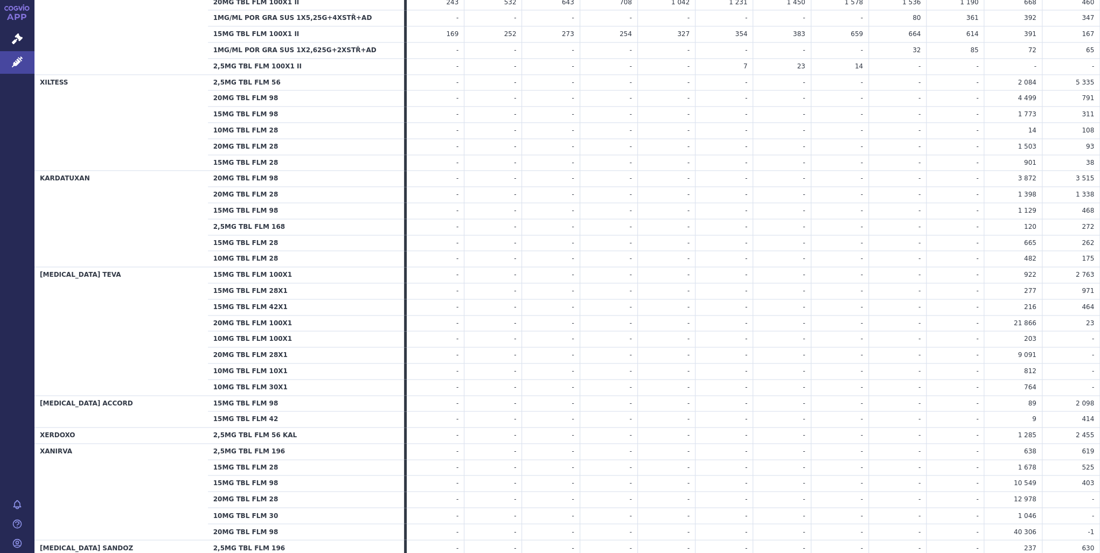
scroll to position [862, 0]
